Goal: Transaction & Acquisition: Purchase product/service

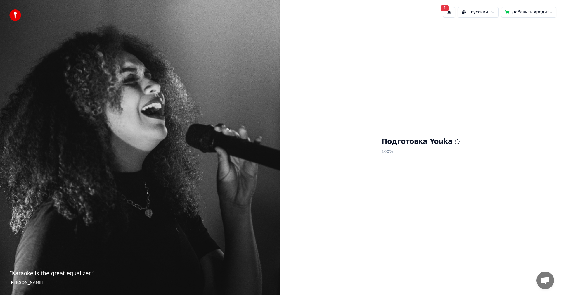
click at [455, 13] on button "1" at bounding box center [449, 12] width 12 height 11
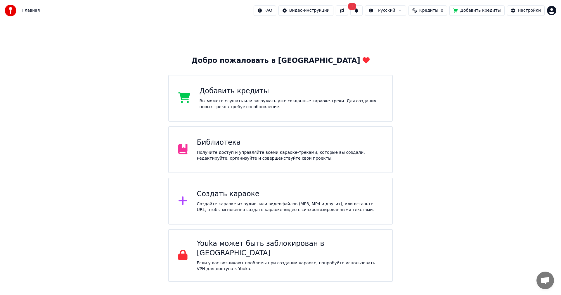
click at [234, 152] on div "Получите доступ и управляйте всеми караоке-треками, которые вы создали. Редакти…" at bounding box center [290, 156] width 186 height 12
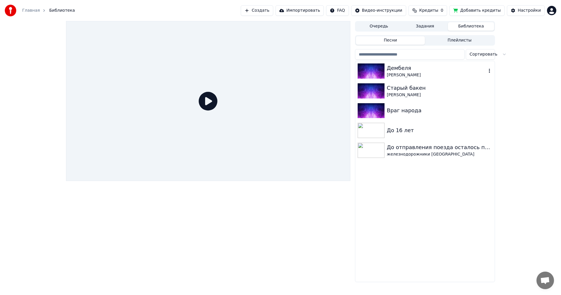
click at [413, 68] on div "Дембеля" at bounding box center [437, 68] width 100 height 8
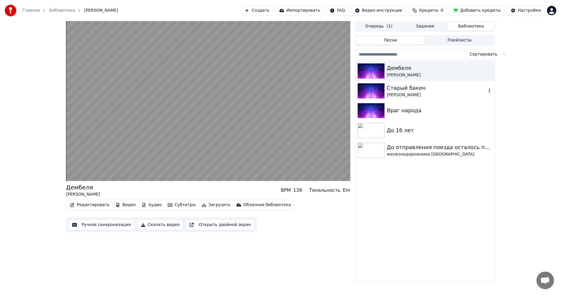
click at [409, 86] on div "Старый бакен" at bounding box center [437, 88] width 100 height 8
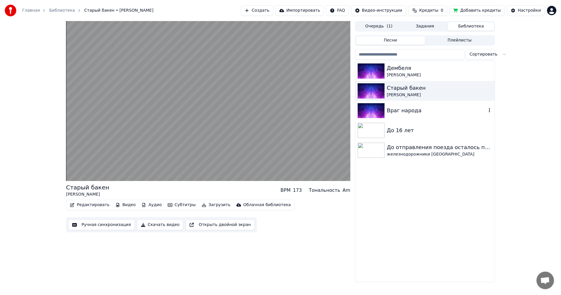
click at [400, 110] on div "Враг народа" at bounding box center [437, 110] width 100 height 8
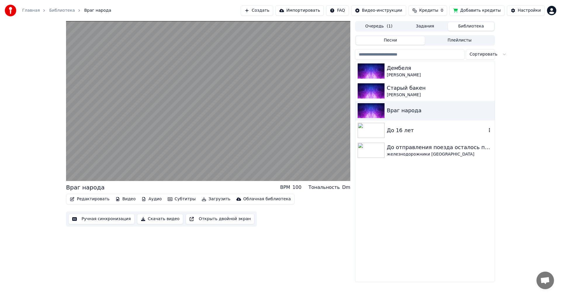
click at [397, 138] on div "До 16 лет" at bounding box center [424, 130] width 139 height 20
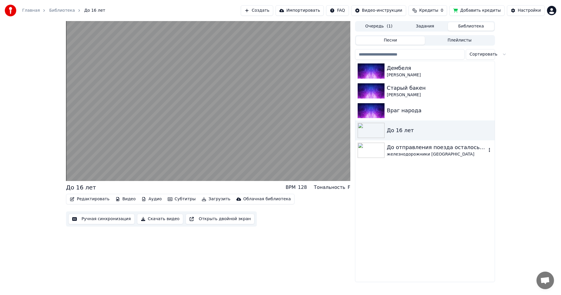
click at [399, 153] on div "железнодорожники России" at bounding box center [437, 154] width 100 height 6
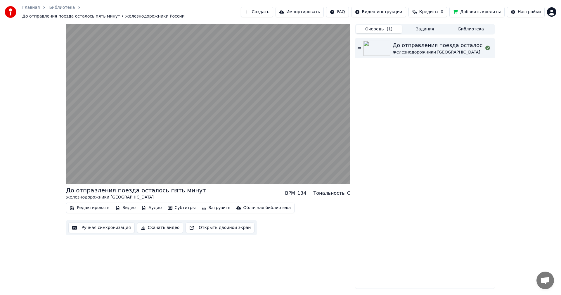
click at [377, 28] on button "Очередь ( 1 )" at bounding box center [379, 29] width 46 height 8
click at [423, 27] on button "Задания" at bounding box center [425, 29] width 46 height 8
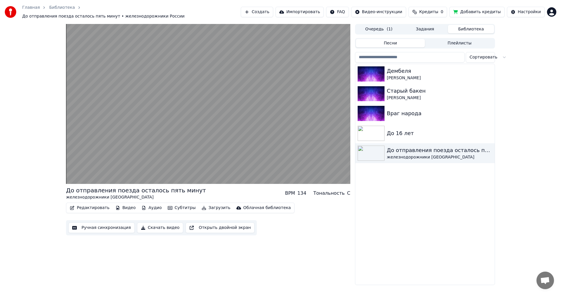
click at [466, 26] on button "Библиотека" at bounding box center [471, 29] width 46 height 8
click at [533, 9] on div "Настройки" at bounding box center [529, 12] width 23 height 6
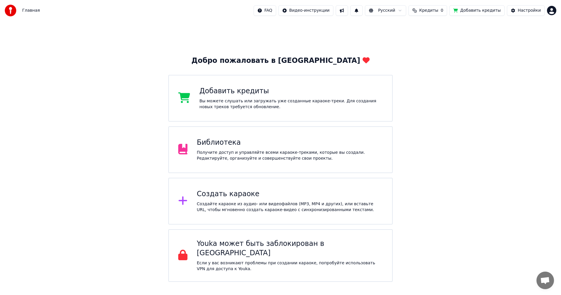
click at [374, 13] on div "FAQ Видео-инструкции Русский Кредиты 0 Добавить кредиты Настройки" at bounding box center [405, 10] width 303 height 11
click at [363, 11] on button at bounding box center [356, 10] width 12 height 11
click at [555, 9] on html "Главная FAQ Видео-инструкции Русский Кредиты 0 Добавить кредиты Настройки Добро…" at bounding box center [280, 141] width 561 height 282
click at [525, 10] on html "Главная FAQ Видео-инструкции Русский Кредиты 0 Добавить кредиты Настройки Добро…" at bounding box center [280, 141] width 561 height 282
click at [525, 10] on div "Настройки" at bounding box center [529, 11] width 23 height 6
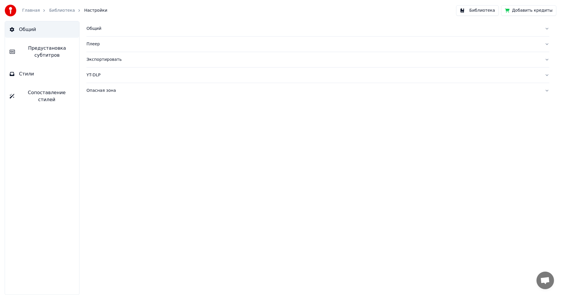
click at [108, 29] on div "Общий" at bounding box center [312, 29] width 453 height 6
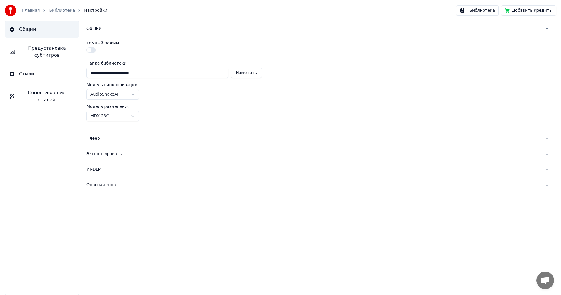
click at [95, 139] on div "Плеер" at bounding box center [312, 139] width 453 height 6
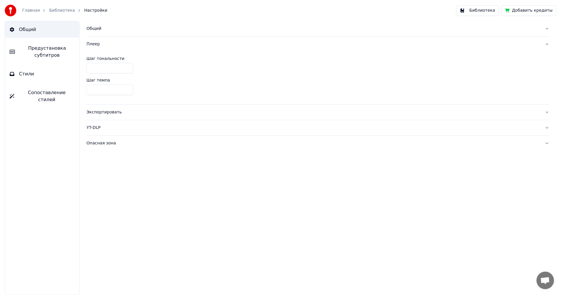
click at [103, 111] on div "Экспортировать" at bounding box center [312, 112] width 453 height 6
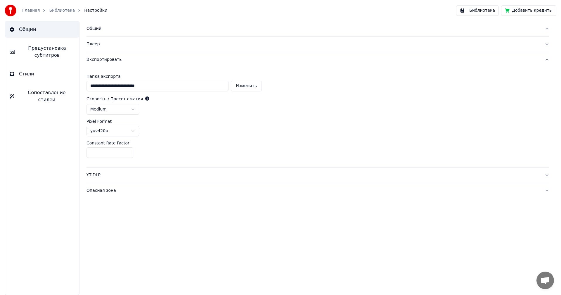
click at [87, 175] on div "YT-DLP" at bounding box center [312, 175] width 453 height 6
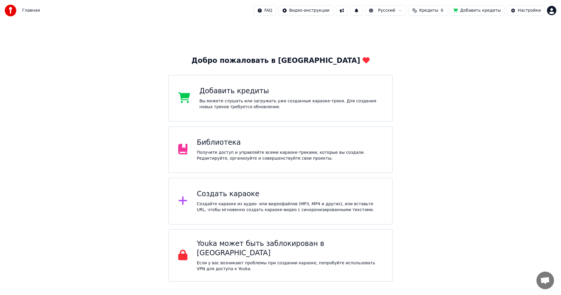
click at [435, 11] on span "Кредиты" at bounding box center [428, 11] width 19 height 6
click at [452, 27] on th "Срок действия (дней)" at bounding box center [461, 28] width 52 height 12
click at [456, 28] on th "Срок действия (дней)" at bounding box center [461, 28] width 52 height 12
click at [408, 29] on th "Пополнить" at bounding box center [399, 28] width 28 height 12
click at [404, 29] on th "Пополнить" at bounding box center [399, 28] width 28 height 12
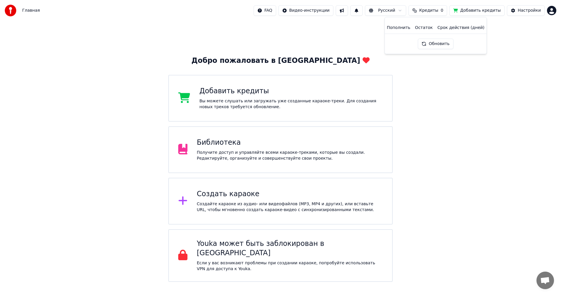
click at [236, 95] on div "Добавить кредиты" at bounding box center [291, 90] width 183 height 9
click at [220, 97] on div "Добавить кредиты Вы можете слушать или загружать уже созданные караоке-треки. Д…" at bounding box center [291, 97] width 183 height 23
click at [229, 201] on div "Создайте караоке из аудио- или видеофайлов (MP3, MP4 и других), или вставьте UR…" at bounding box center [290, 207] width 186 height 12
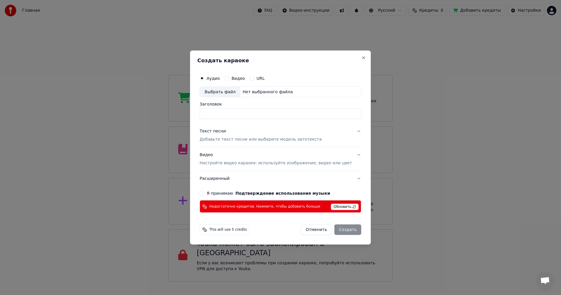
click at [221, 91] on div "Выбрать файл" at bounding box center [220, 91] width 40 height 11
click at [361, 58] on button "Close" at bounding box center [363, 57] width 5 height 5
